Goal: Entertainment & Leisure: Consume media (video, audio)

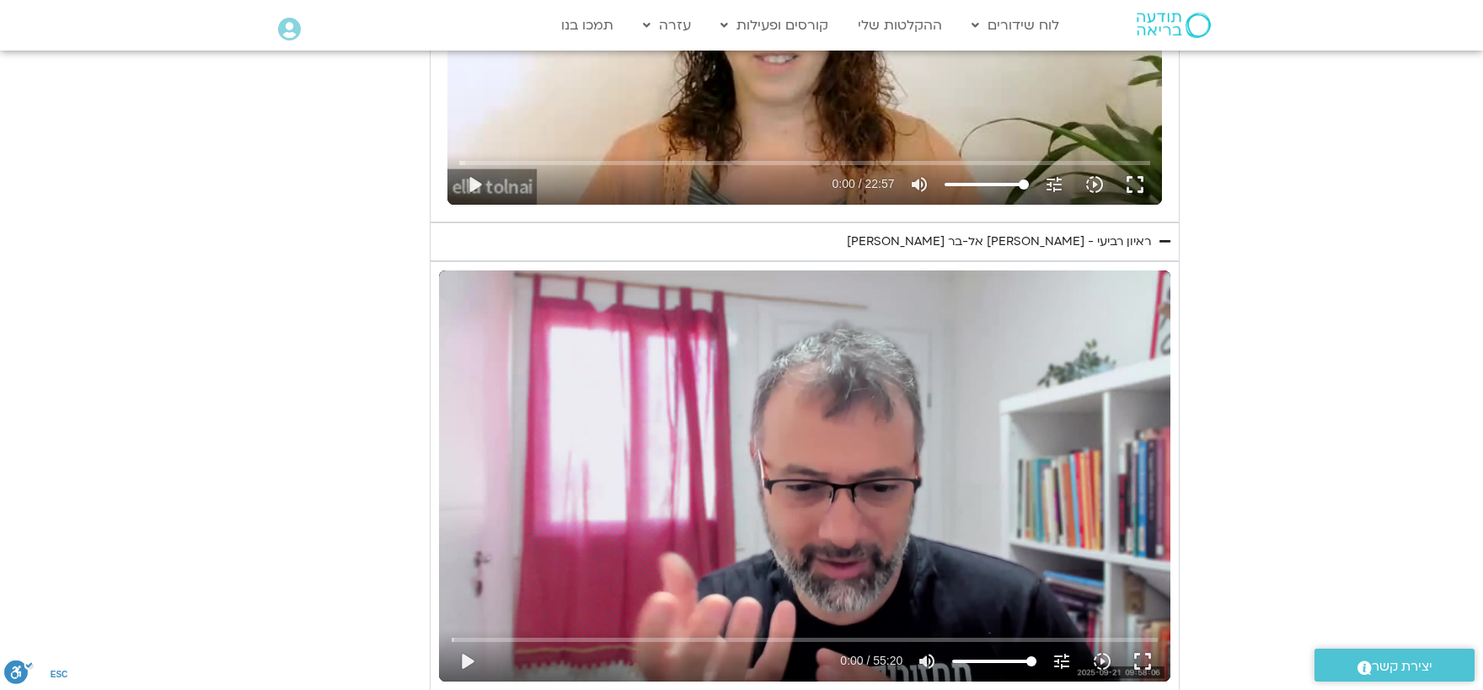
scroll to position [1390, 0]
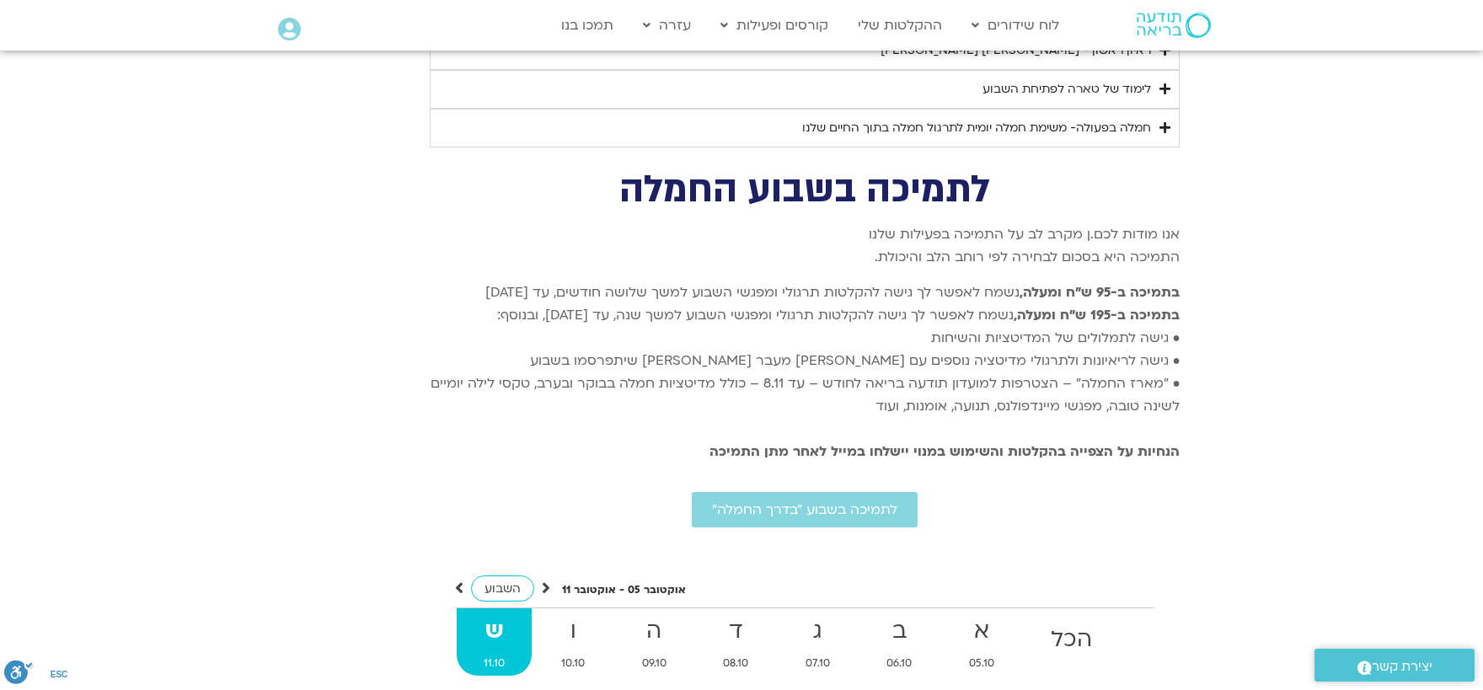
scroll to position [3112, 0]
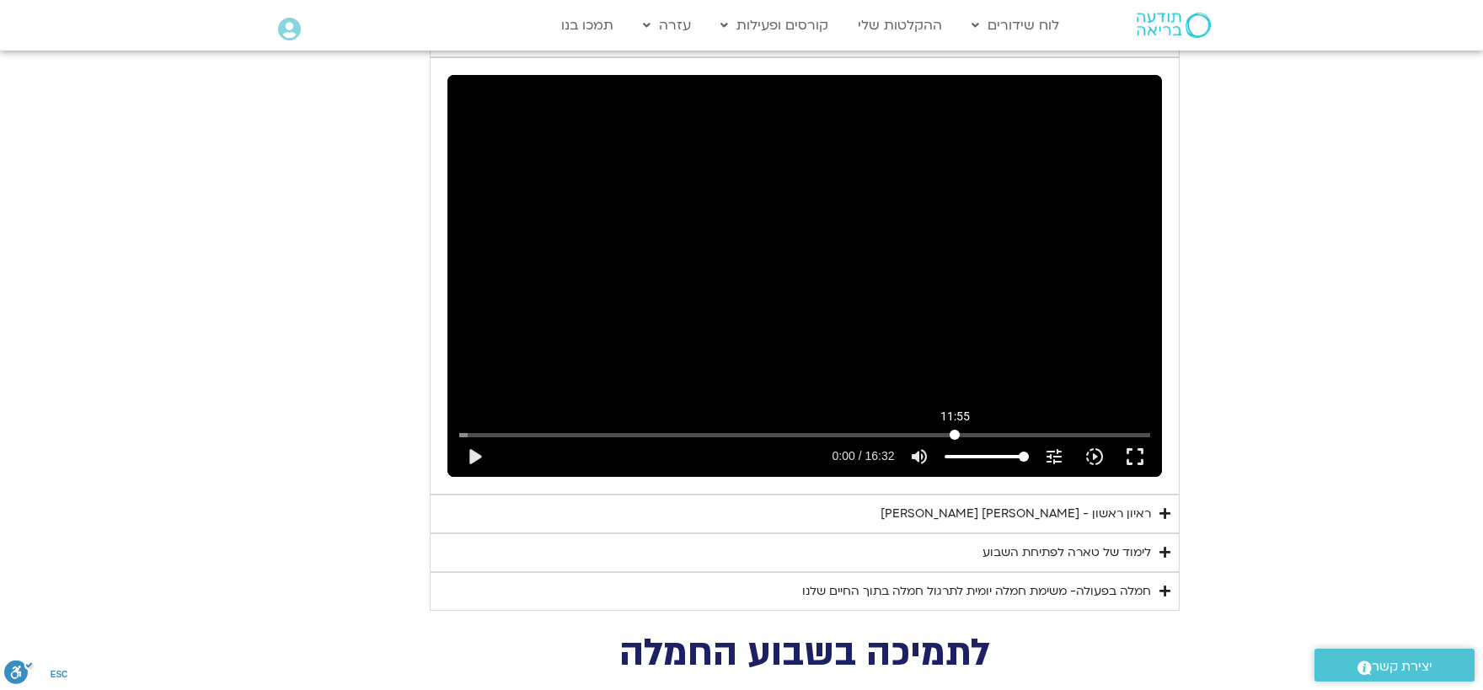
click at [955, 430] on input "Seek" at bounding box center [804, 435] width 690 height 10
click at [476, 436] on button "play_arrow" at bounding box center [474, 456] width 40 height 40
click at [476, 436] on button "pause" at bounding box center [474, 456] width 40 height 40
click at [468, 430] on input "Seek" at bounding box center [804, 435] width 690 height 10
click at [474, 436] on button "play_arrow" at bounding box center [474, 456] width 40 height 40
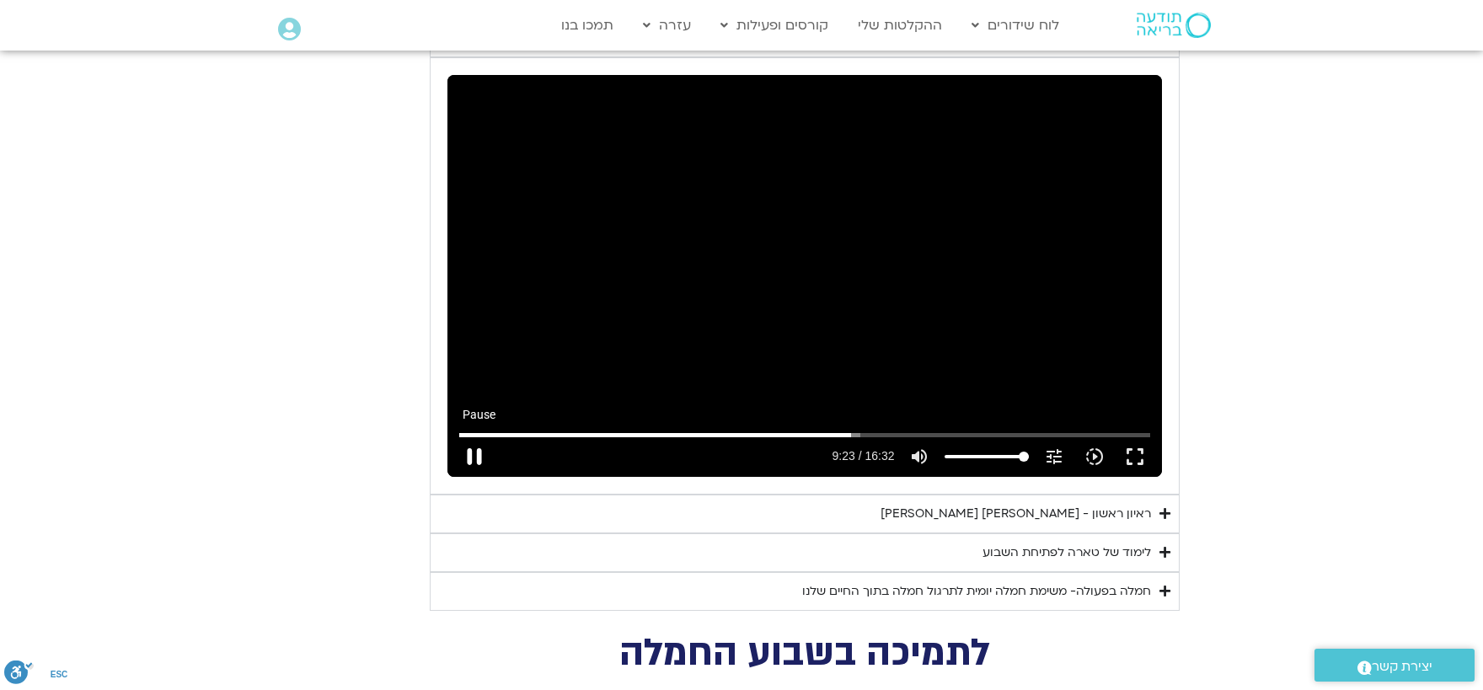
click at [480, 439] on button "pause" at bounding box center [474, 456] width 40 height 40
click at [478, 436] on button "play_arrow" at bounding box center [474, 456] width 40 height 40
type input "992.52"
